Goal: Task Accomplishment & Management: Manage account settings

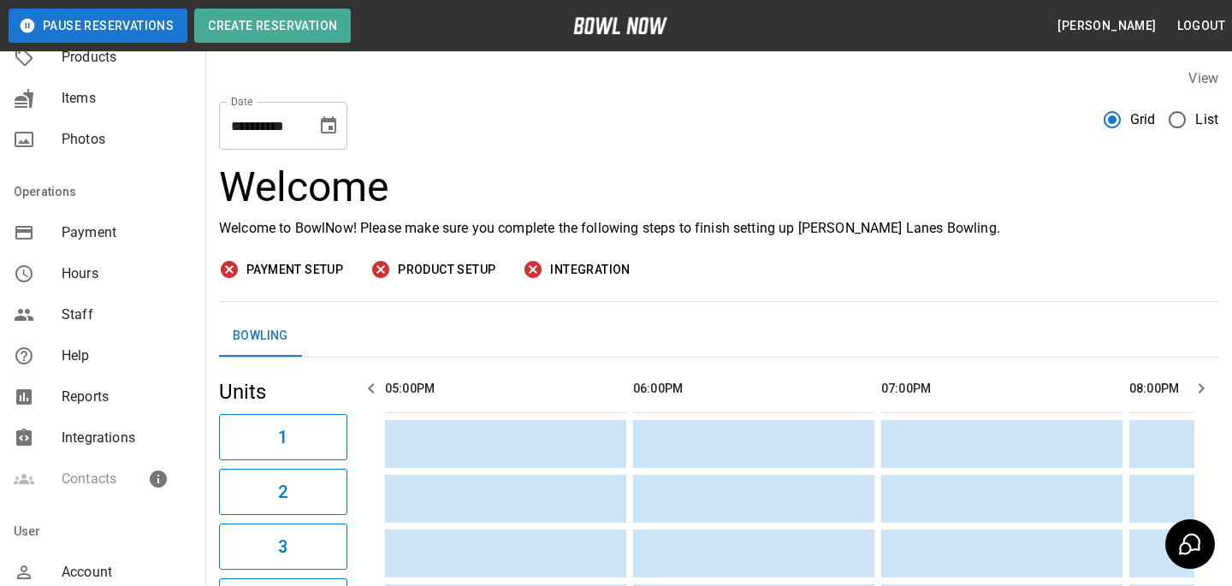
scroll to position [379, 0]
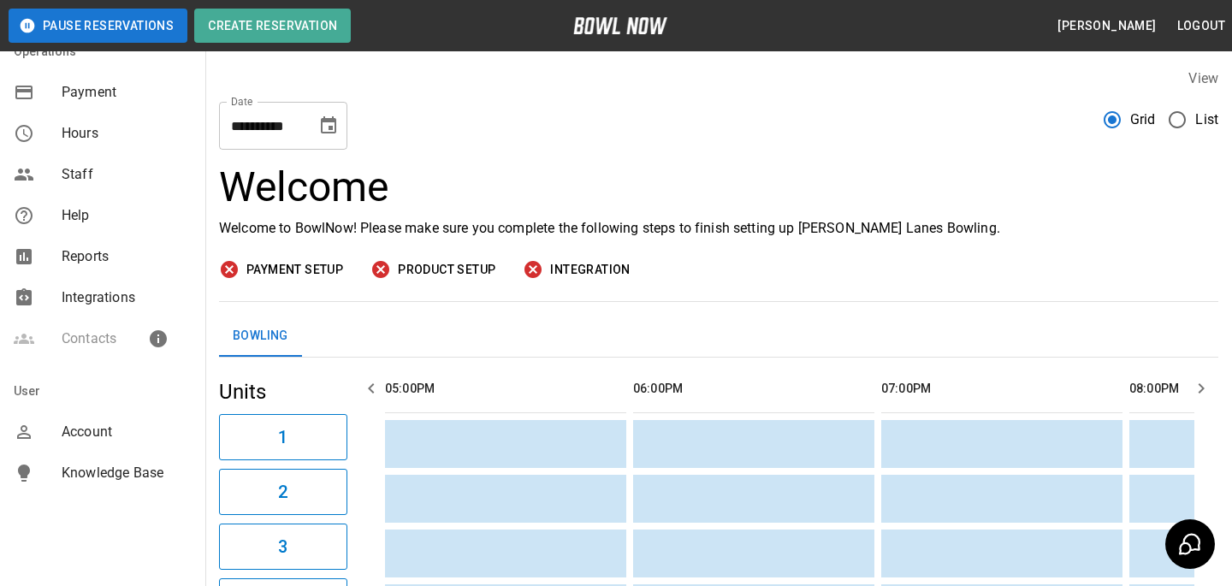
click at [88, 402] on div "User" at bounding box center [102, 390] width 205 height 41
click at [88, 411] on div "Account" at bounding box center [102, 431] width 205 height 41
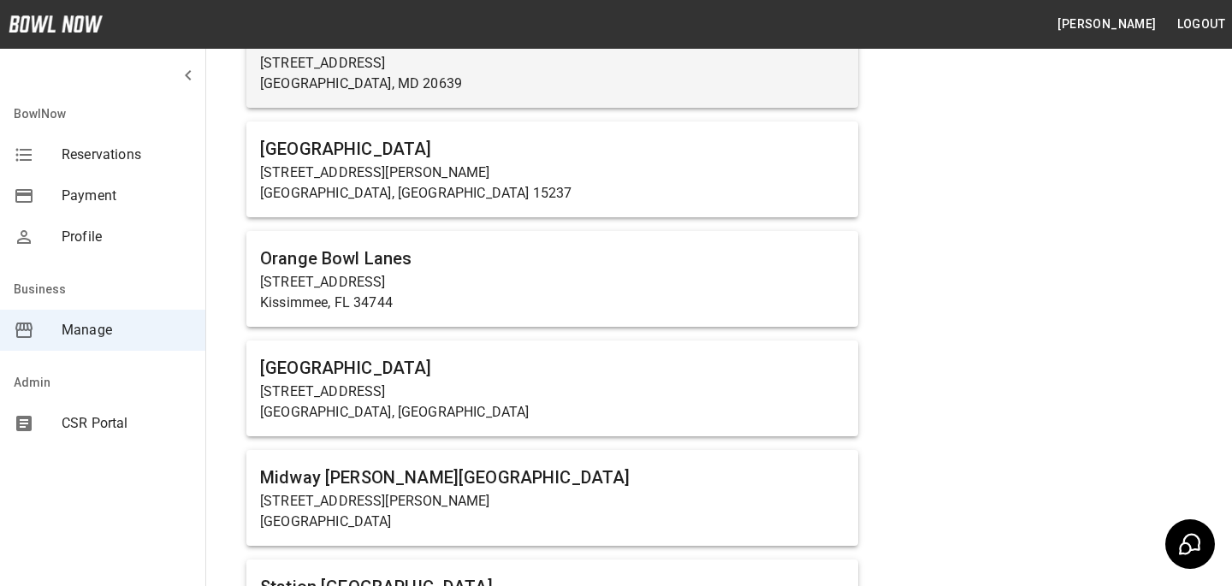
scroll to position [1109, 0]
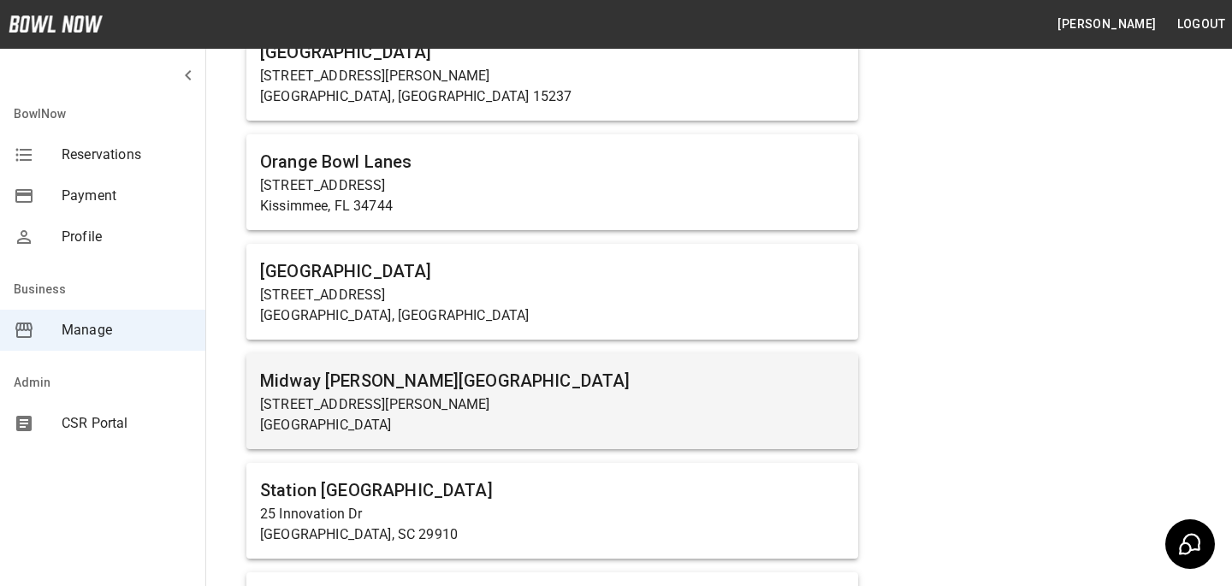
click at [435, 405] on p "[STREET_ADDRESS][PERSON_NAME]" at bounding box center [552, 404] width 584 height 21
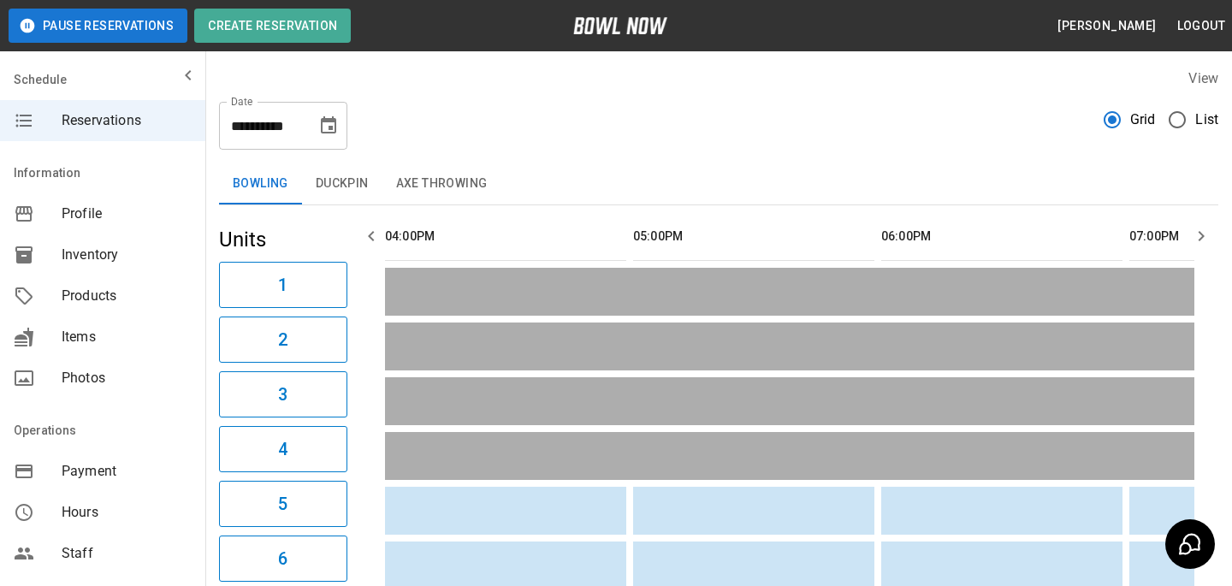
scroll to position [440, 0]
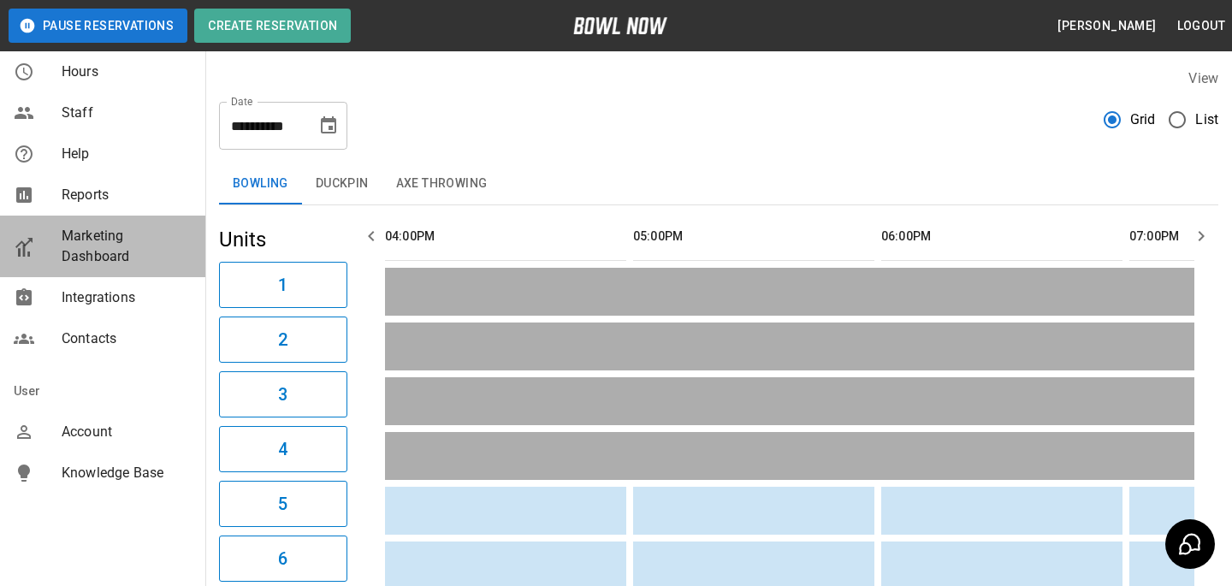
click at [83, 251] on span "Marketing Dashboard" at bounding box center [127, 246] width 130 height 41
